Goal: Find specific page/section: Find specific page/section

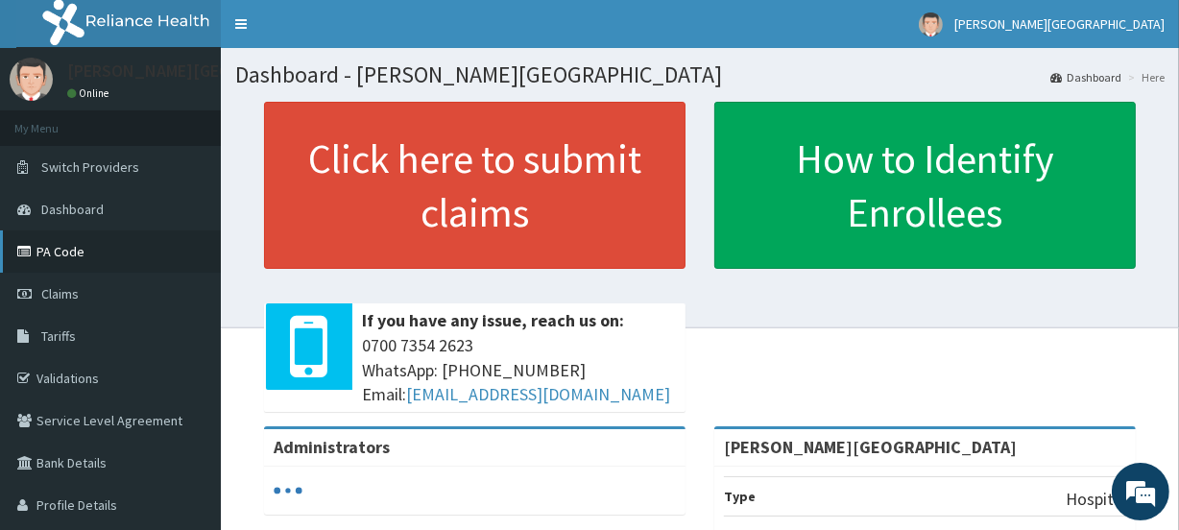
click at [110, 251] on link "PA Code" at bounding box center [110, 251] width 221 height 42
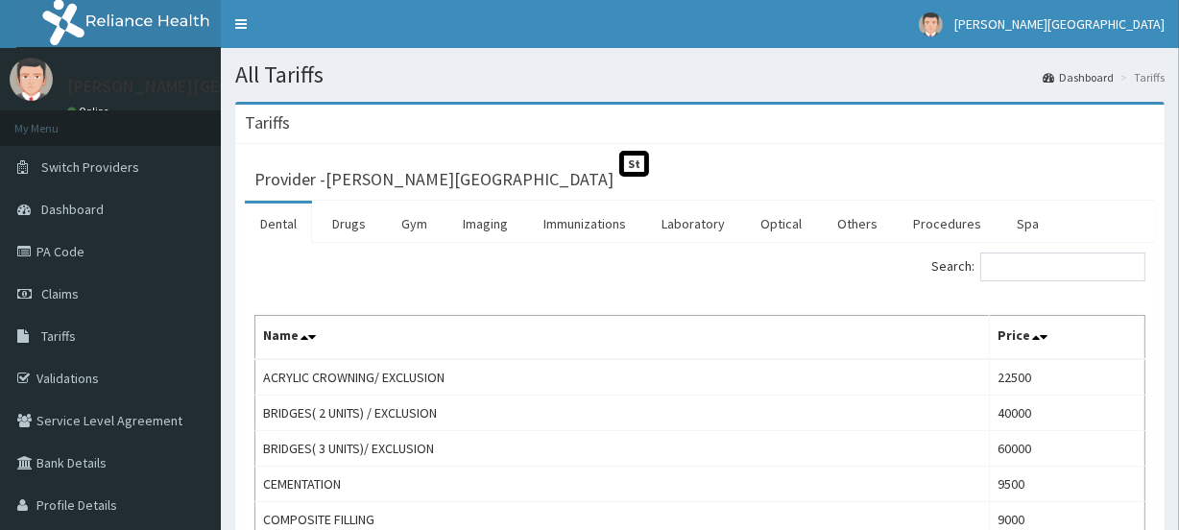
drag, startPoint x: 1190, startPoint y: 187, endPoint x: 1190, endPoint y: 255, distance: 68.2
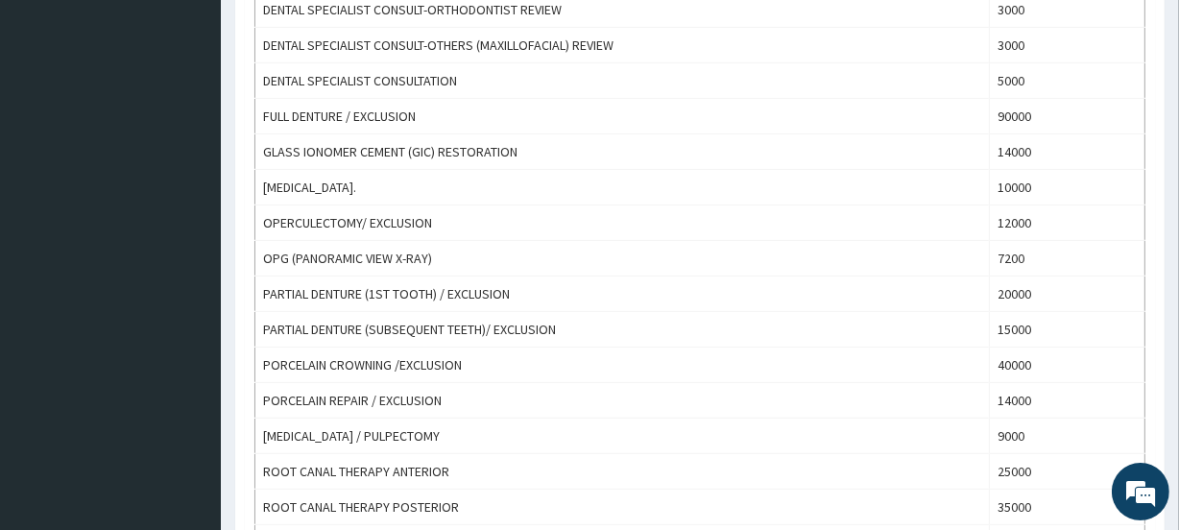
scroll to position [655, 0]
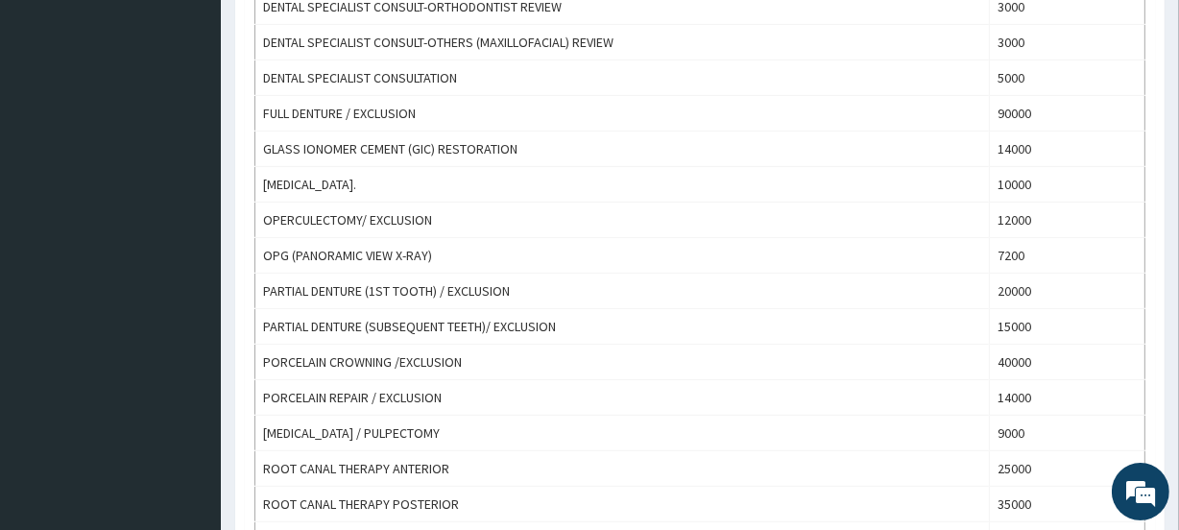
drag, startPoint x: 1178, startPoint y: 342, endPoint x: 1190, endPoint y: 332, distance: 15.7
click at [1179, 332] on html "R EL Toggle navigation [PERSON_NAME][GEOGRAPHIC_DATA][PERSON_NAME] - [EMAIL_ADD…" at bounding box center [589, 142] width 1179 height 1595
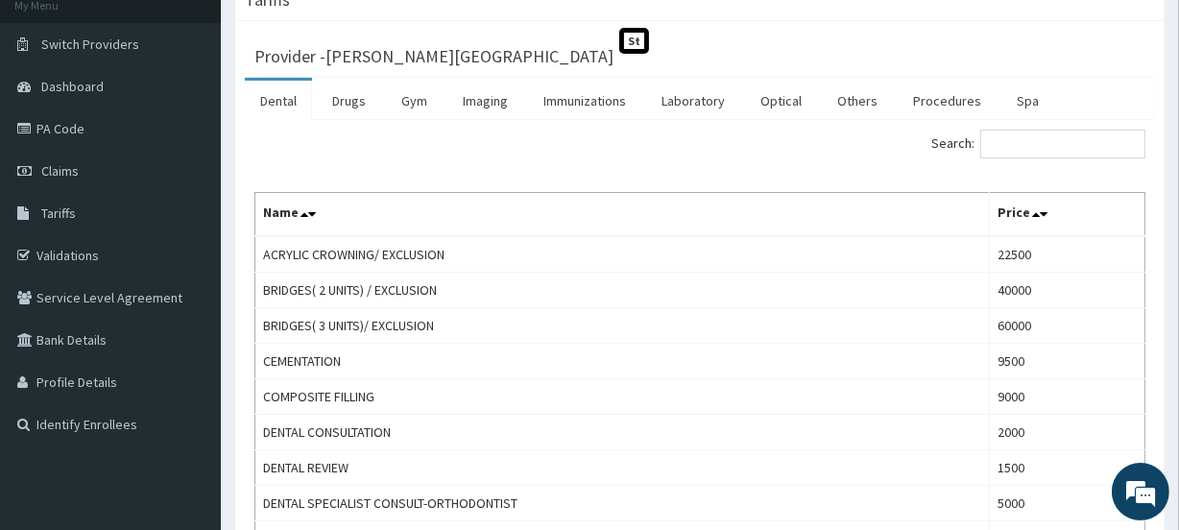
scroll to position [0, 0]
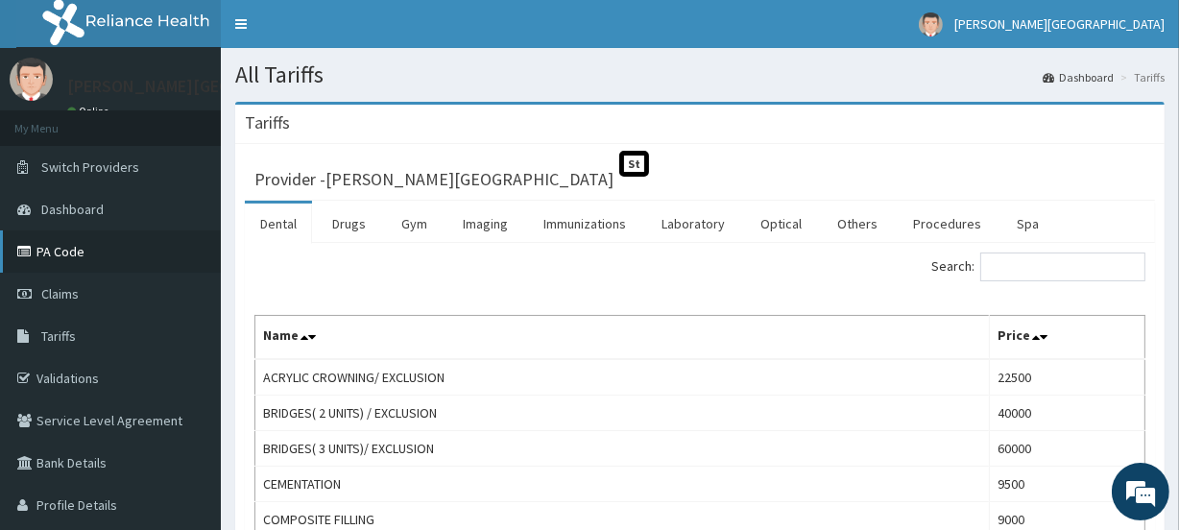
click at [64, 245] on link "PA Code" at bounding box center [110, 251] width 221 height 42
